Goal: Transaction & Acquisition: Subscribe to service/newsletter

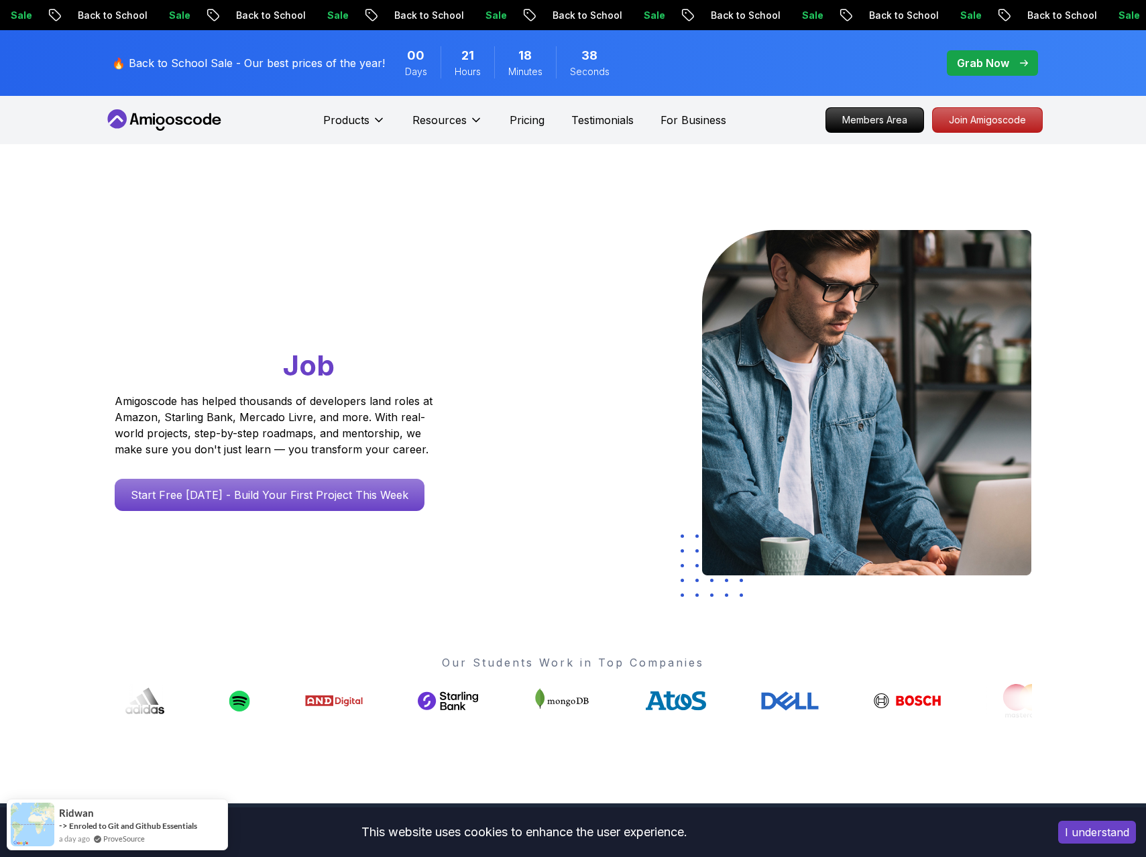
click at [534, 498] on div at bounding box center [534, 404] width 78 height 349
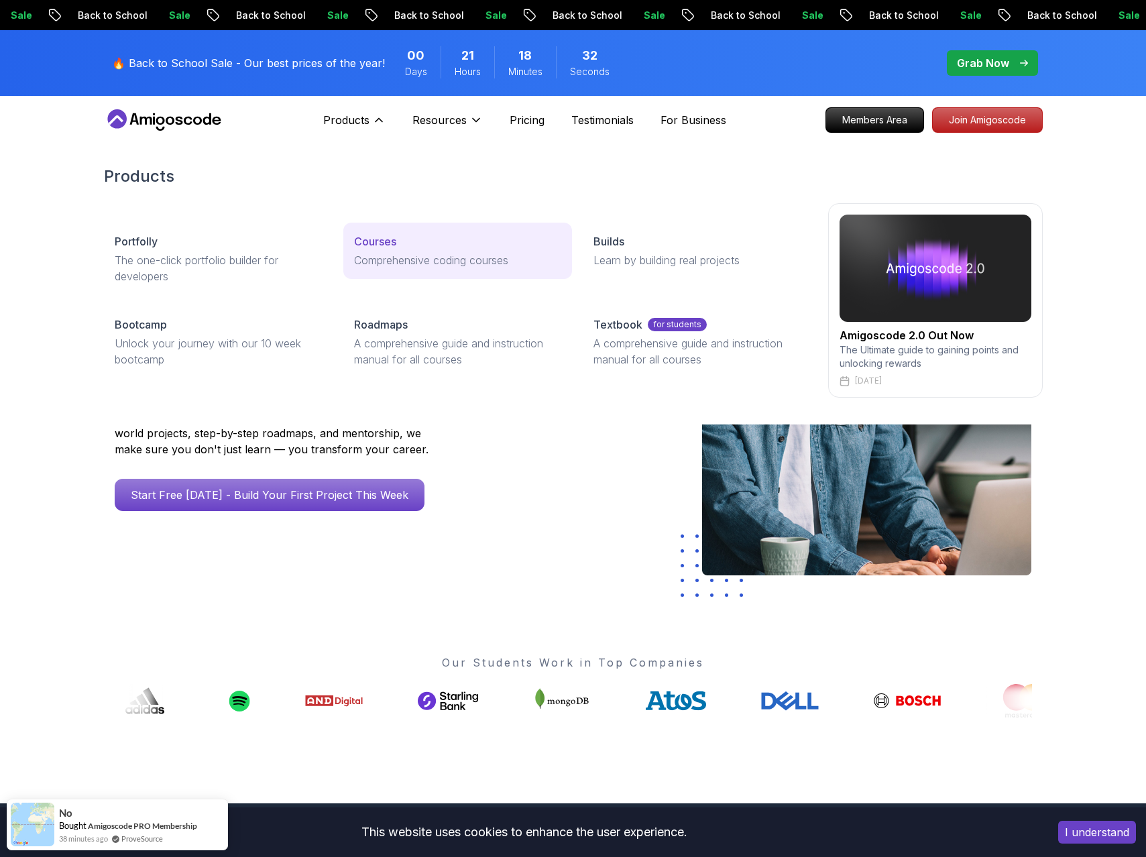
click at [384, 246] on p "Courses" at bounding box center [375, 241] width 42 height 16
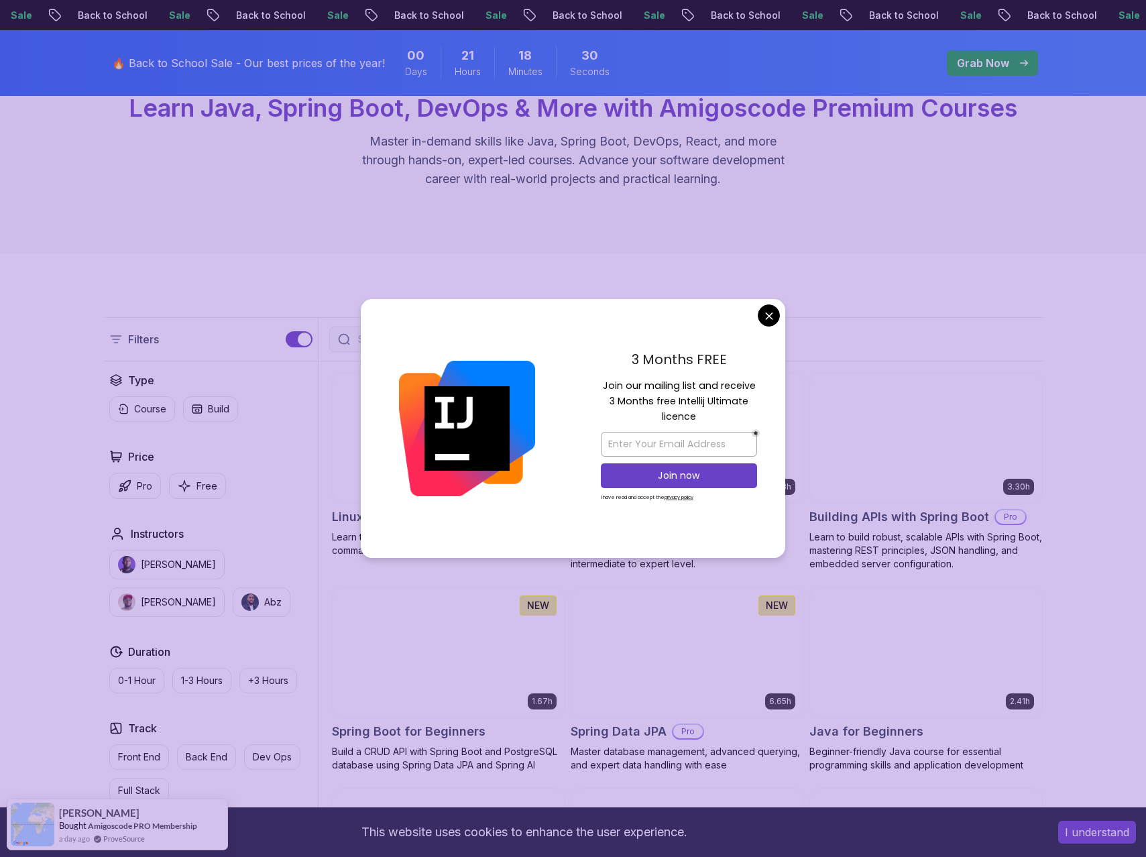
scroll to position [146, 0]
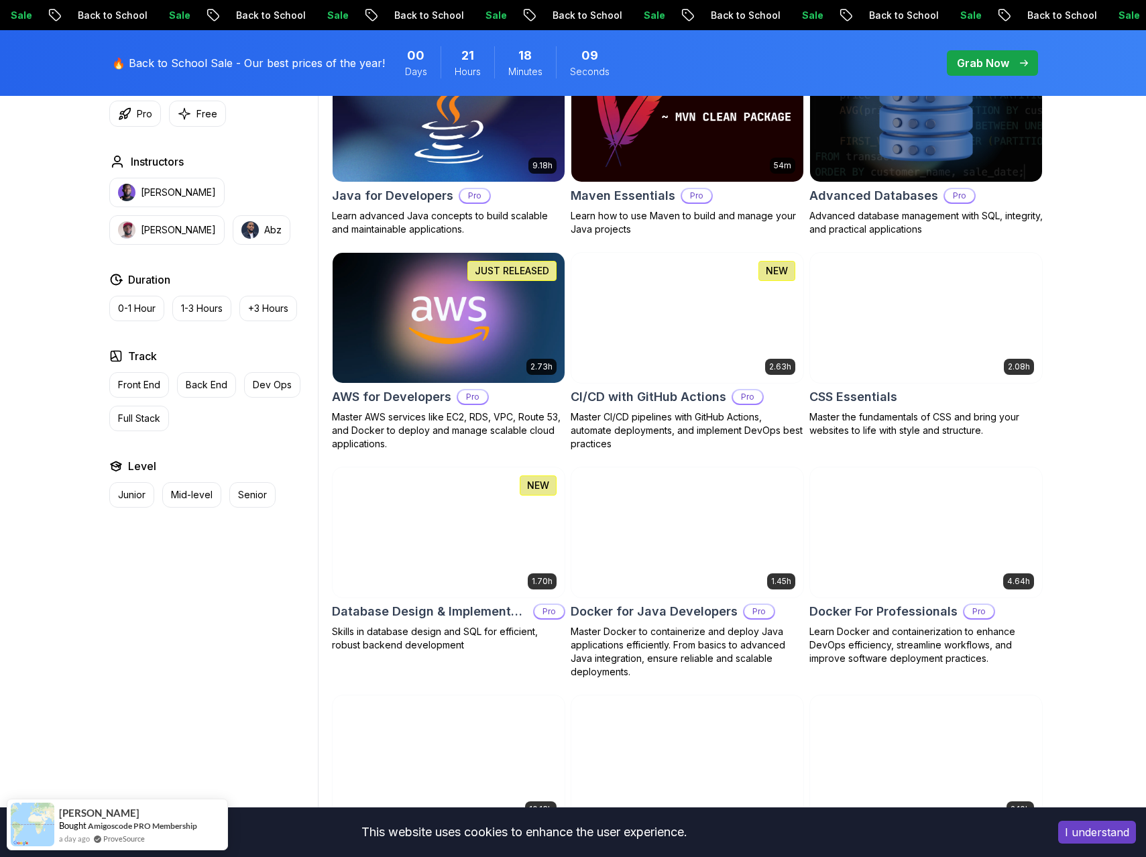
scroll to position [0, 0]
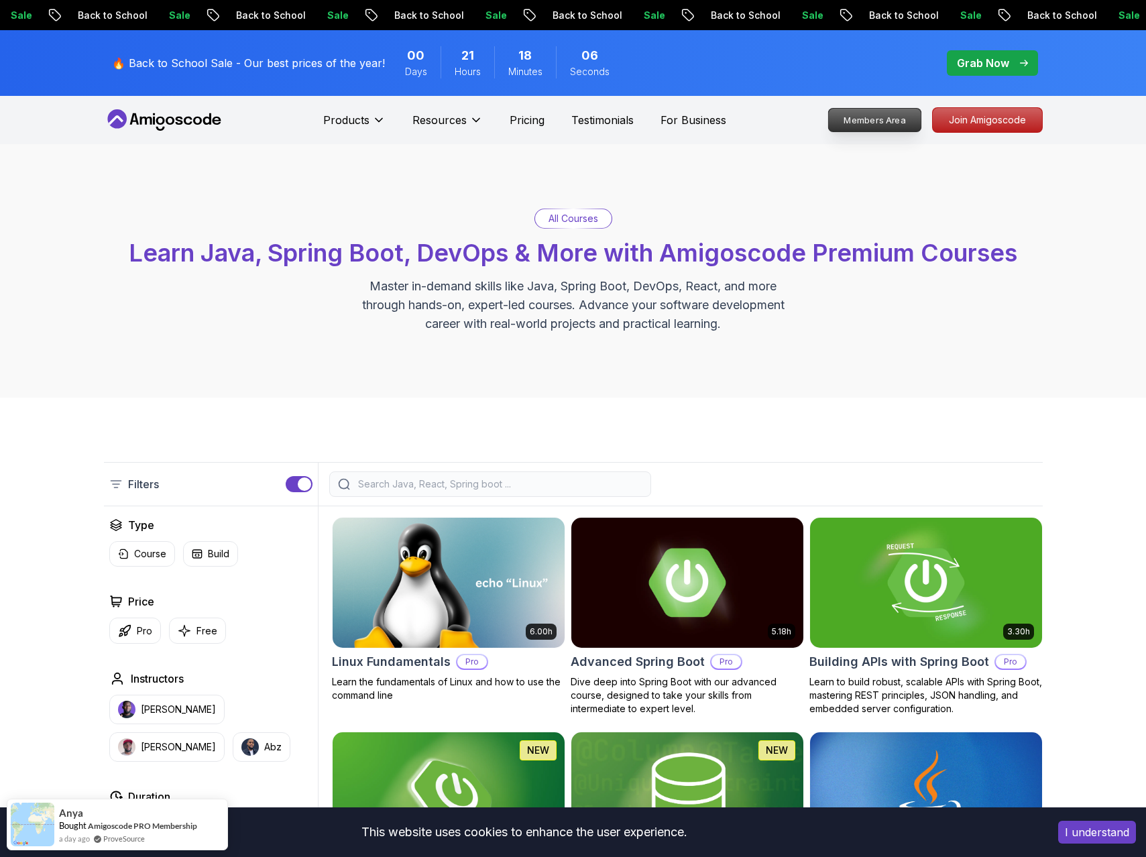
click at [879, 125] on p "Members Area" at bounding box center [874, 120] width 93 height 23
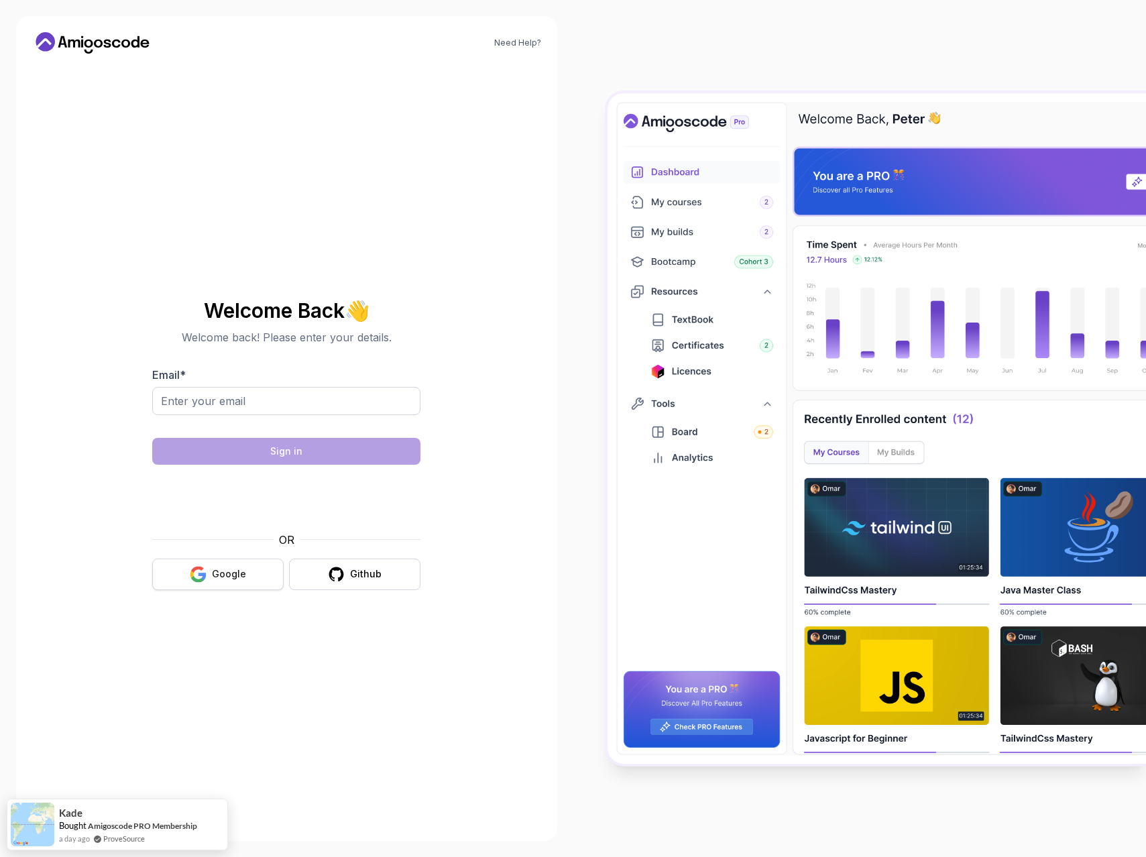
click at [222, 574] on div "Google" at bounding box center [229, 573] width 34 height 13
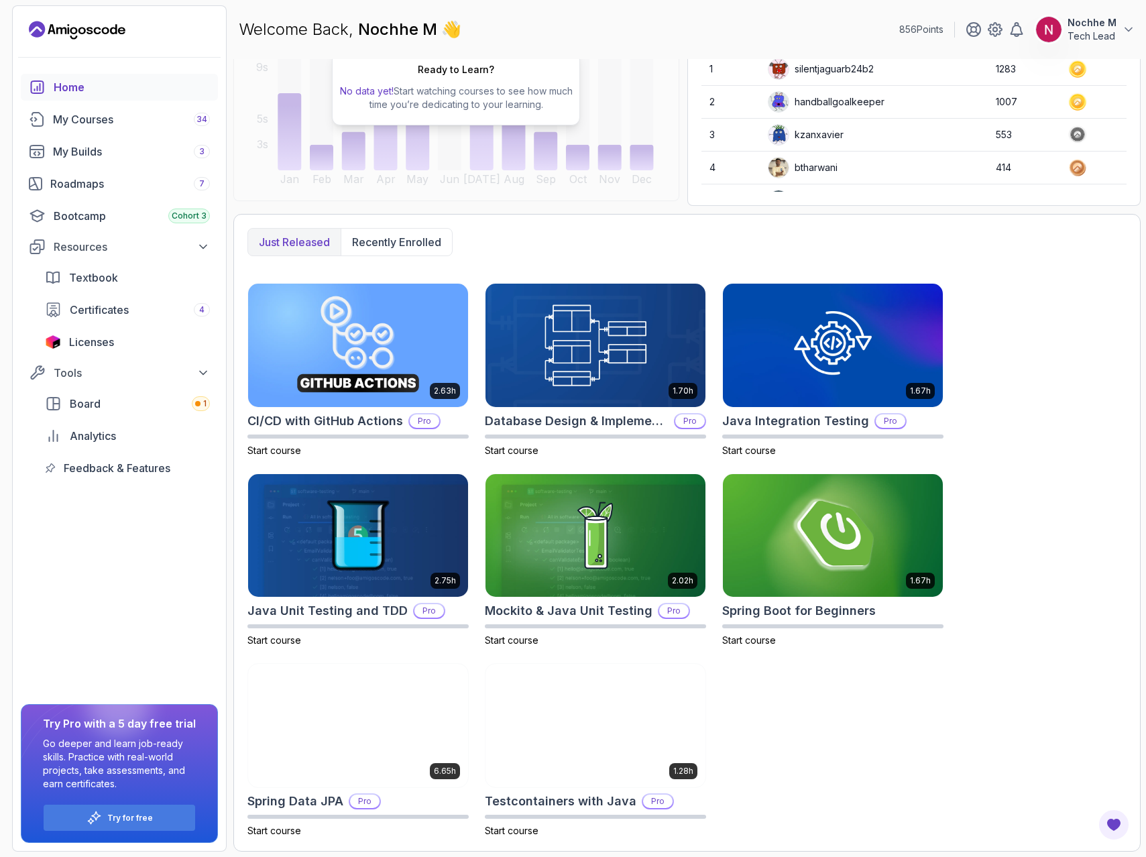
scroll to position [111, 0]
